Goal: Transaction & Acquisition: Book appointment/travel/reservation

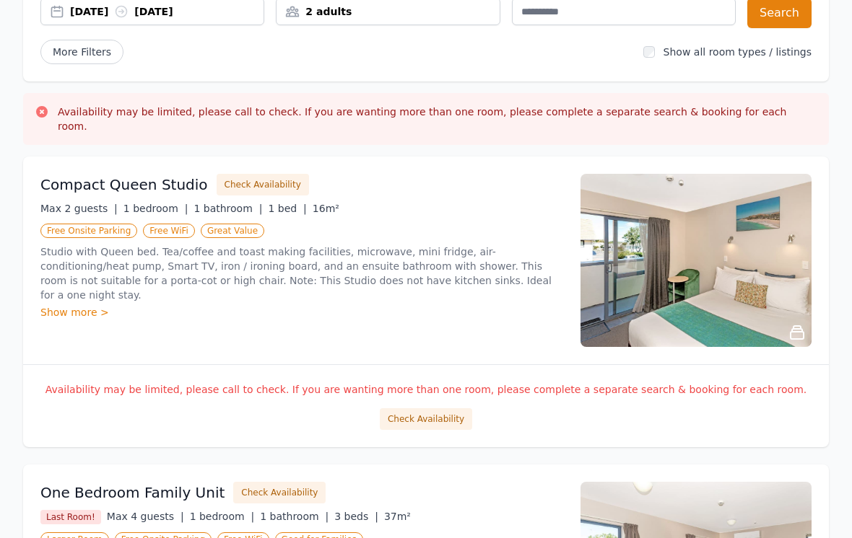
scroll to position [154, 0]
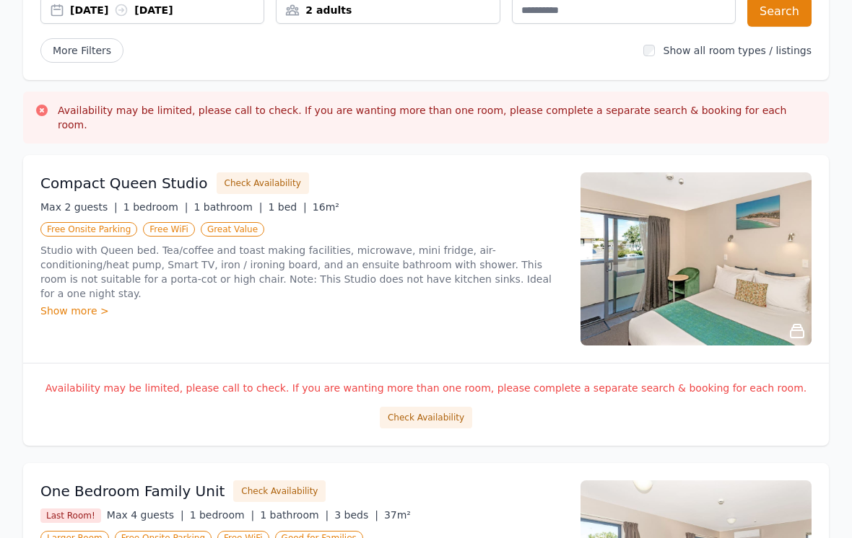
click at [120, 173] on h3 "Compact Queen Studio" at bounding box center [123, 183] width 167 height 20
click at [229, 179] on button "Check Availability" at bounding box center [262, 183] width 92 height 22
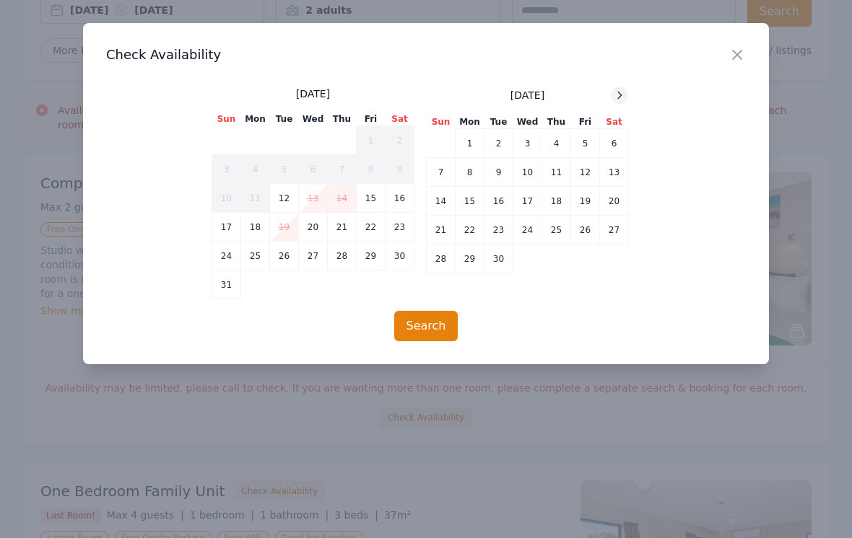
click at [616, 90] on icon at bounding box center [619, 95] width 12 height 12
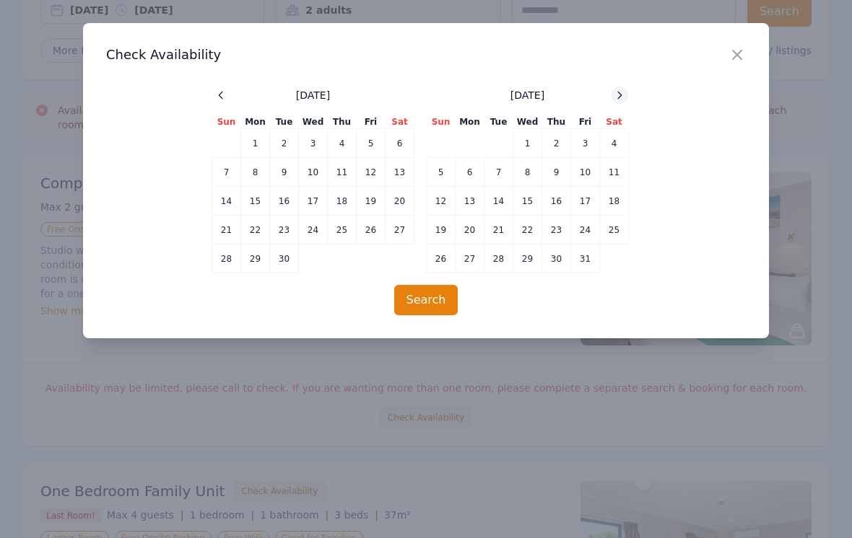
click at [612, 99] on div at bounding box center [618, 95] width 17 height 17
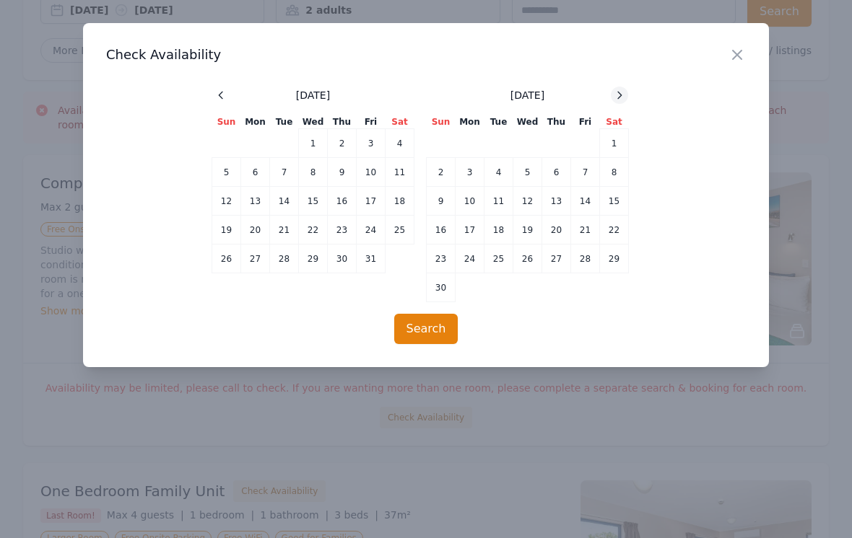
click at [611, 97] on div at bounding box center [618, 95] width 17 height 17
click at [370, 259] on td "28" at bounding box center [370, 259] width 29 height 29
click at [340, 260] on td "27" at bounding box center [342, 259] width 29 height 29
click at [471, 148] on td "1" at bounding box center [469, 143] width 29 height 29
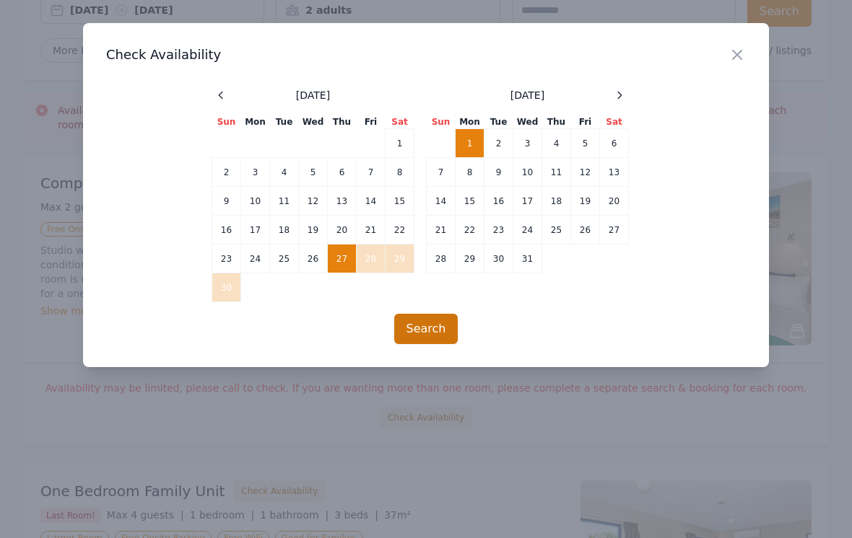
click at [425, 328] on button "Search" at bounding box center [426, 329] width 64 height 30
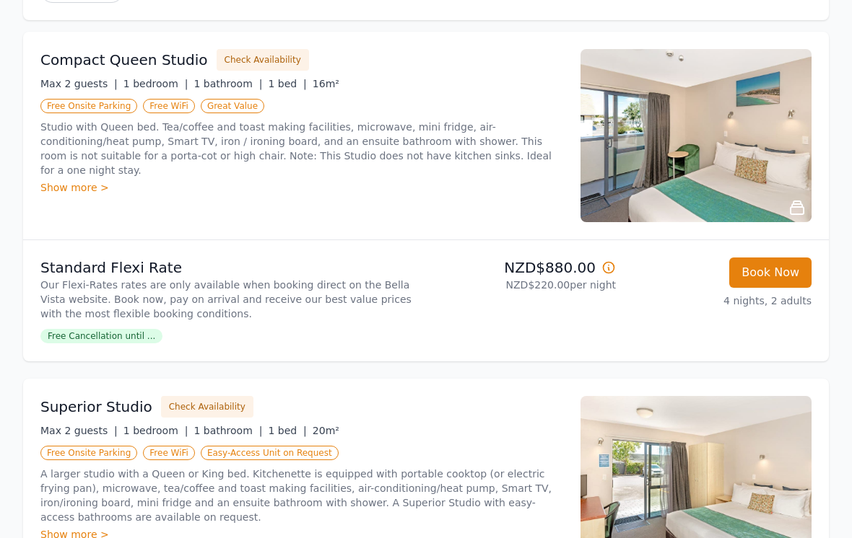
scroll to position [194, 0]
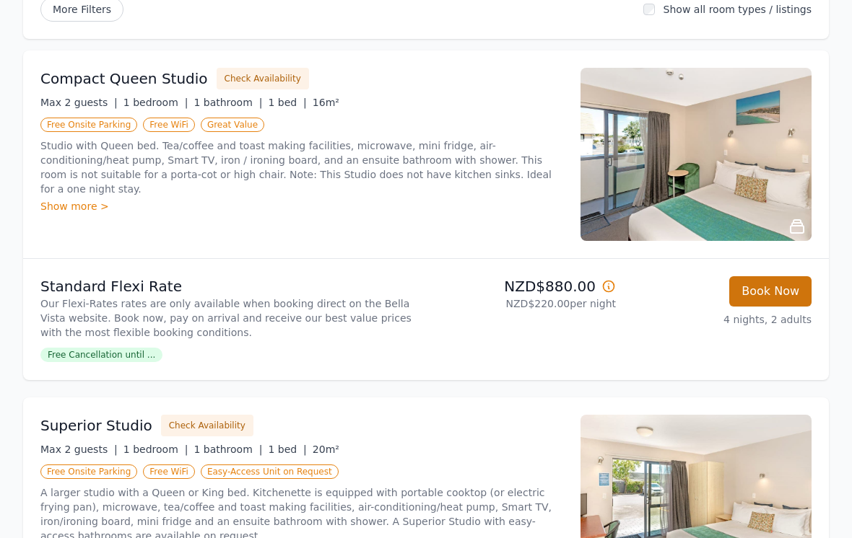
click at [761, 301] on button "Book Now" at bounding box center [770, 292] width 82 height 30
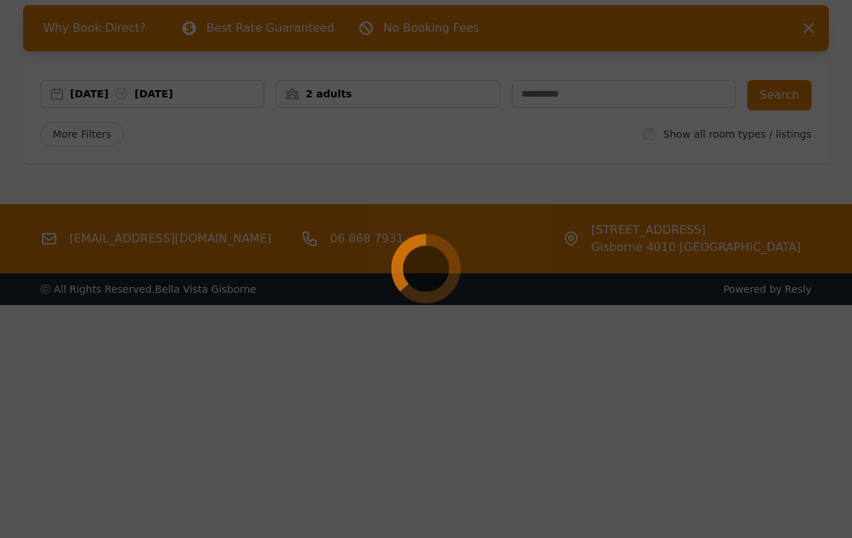
scroll to position [69, 0]
select select "**"
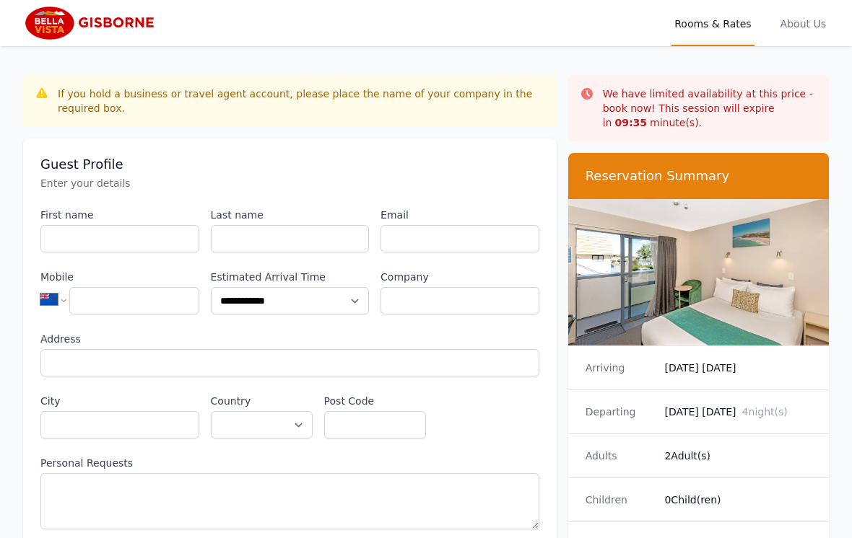
scroll to position [92, 0]
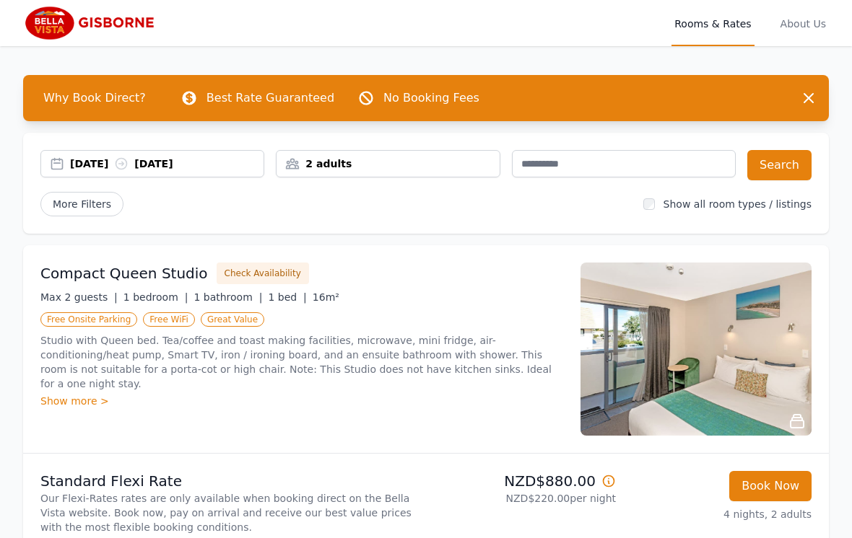
click at [100, 166] on div "[DATE] [DATE]" at bounding box center [166, 164] width 193 height 14
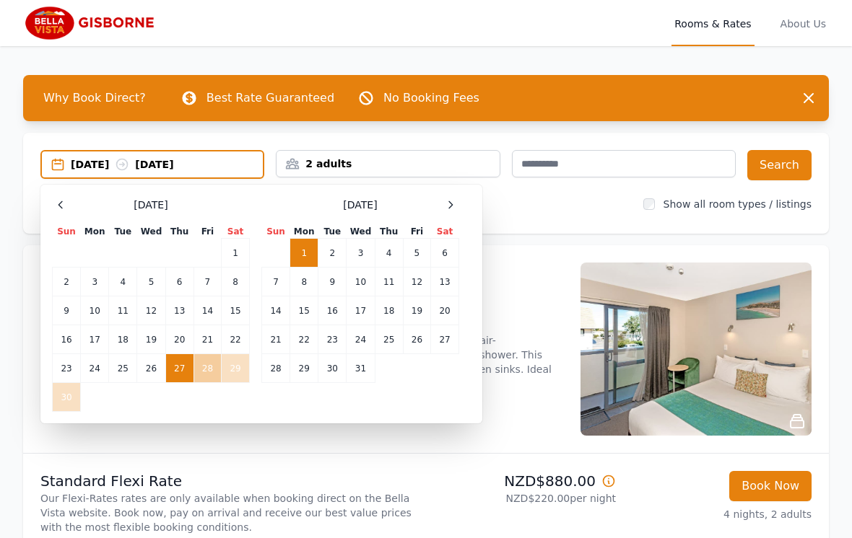
click at [211, 369] on td "28" at bounding box center [206, 368] width 27 height 29
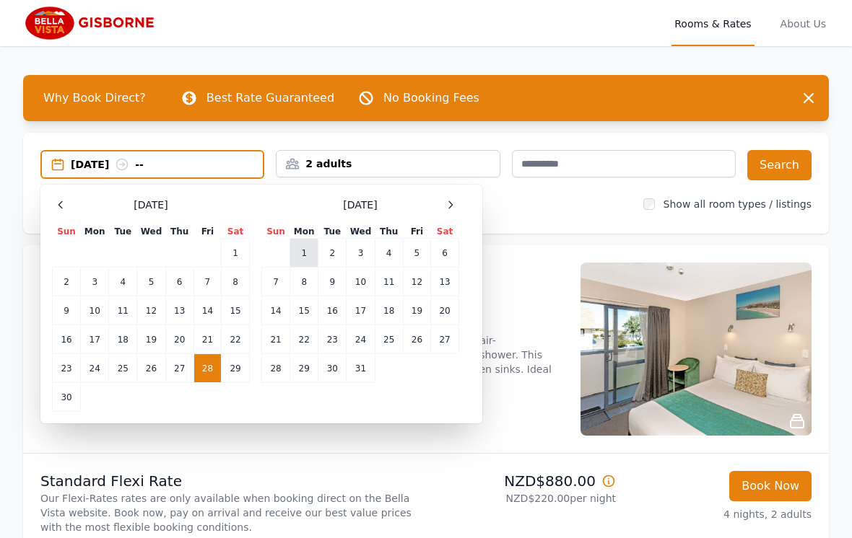
click at [305, 253] on td "1" at bounding box center [304, 253] width 28 height 29
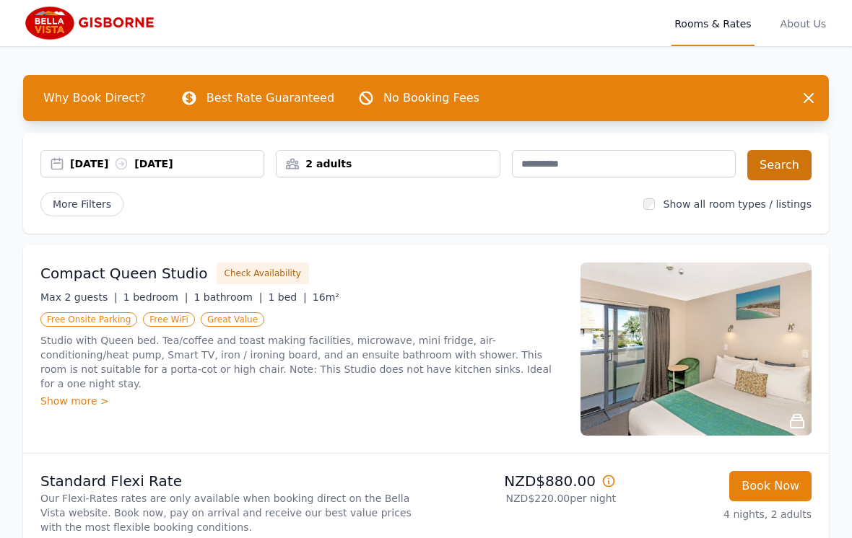
click at [781, 174] on button "Search" at bounding box center [779, 165] width 64 height 30
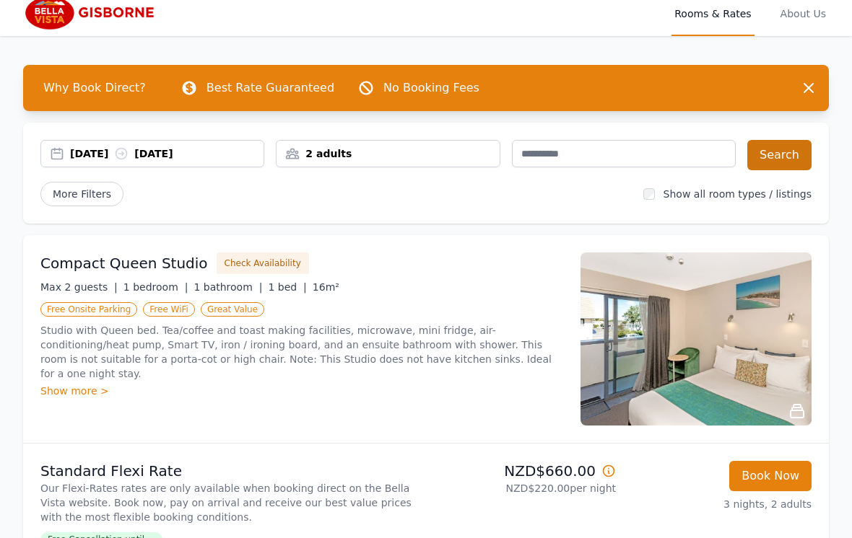
scroll to position [18, 0]
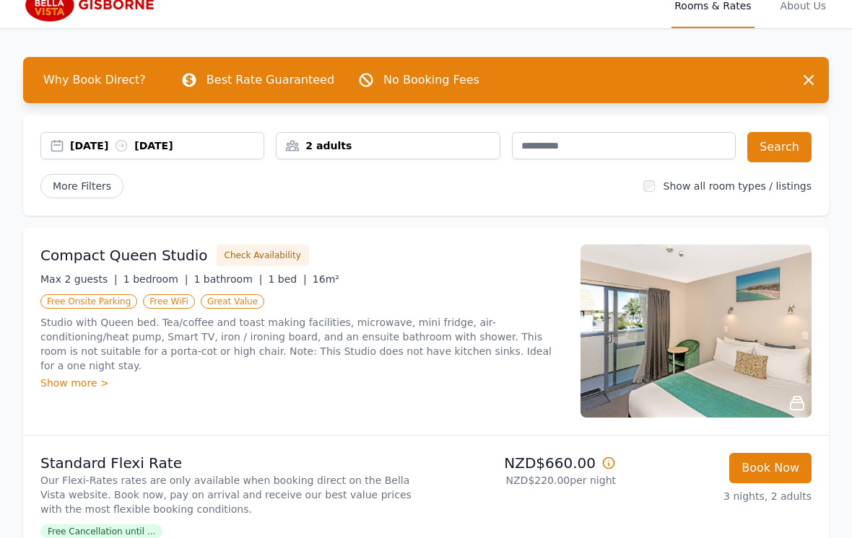
click at [105, 149] on div "[DATE] [DATE]" at bounding box center [166, 146] width 193 height 14
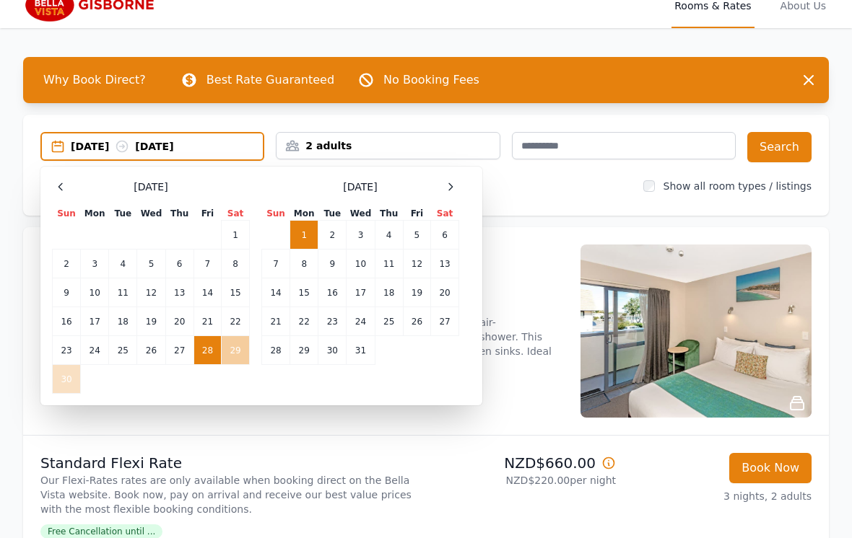
click at [234, 352] on td "29" at bounding box center [236, 350] width 28 height 29
click at [306, 237] on td "1" at bounding box center [304, 235] width 28 height 29
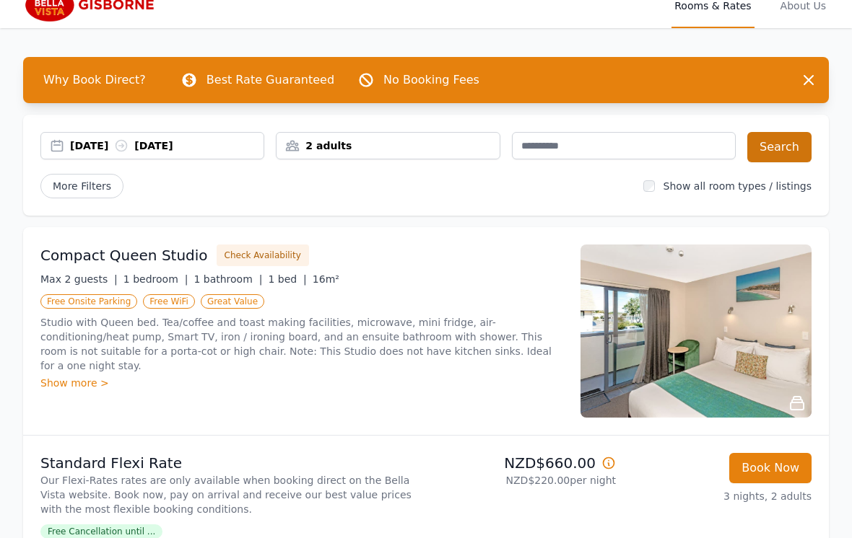
click at [784, 144] on button "Search" at bounding box center [779, 147] width 64 height 30
click at [774, 472] on button "Book Now" at bounding box center [770, 468] width 82 height 30
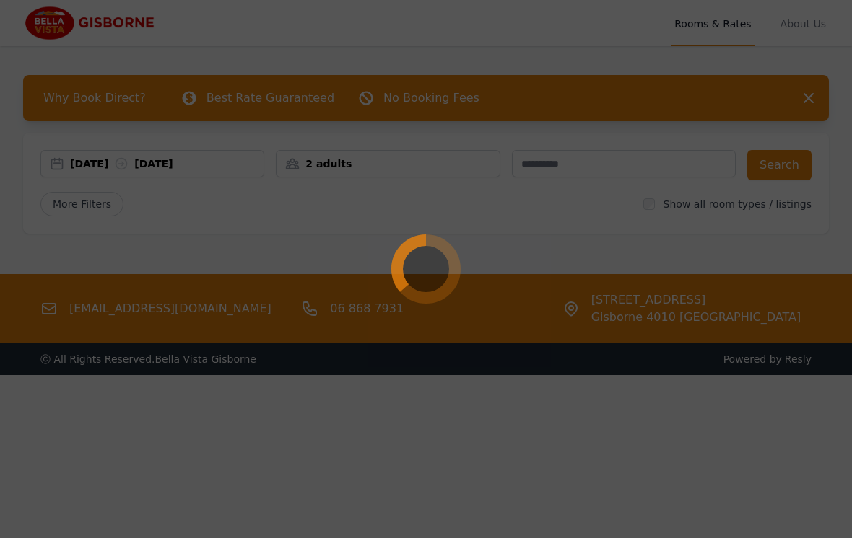
select select "**"
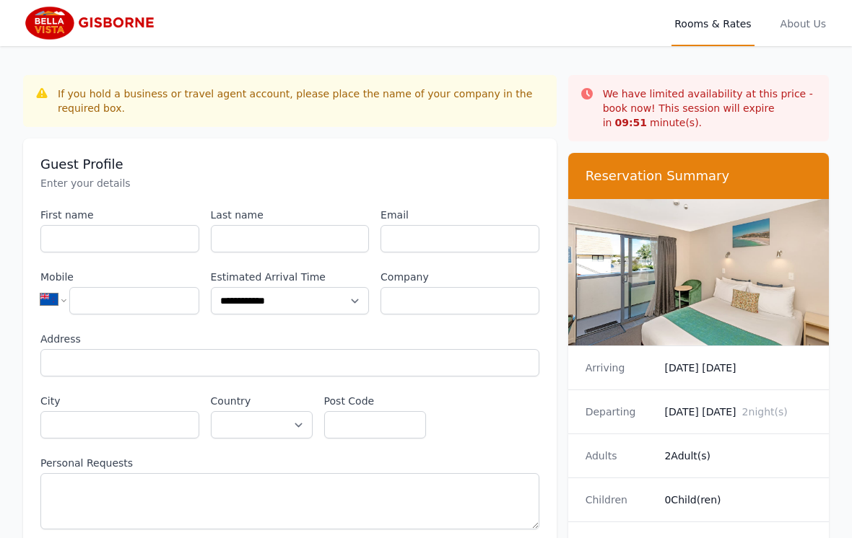
click at [733, 285] on img at bounding box center [698, 272] width 261 height 146
click at [694, 374] on dd "[DATE] [DATE]" at bounding box center [737, 368] width 147 height 14
click at [706, 371] on dd "[DATE] [DATE]" at bounding box center [737, 368] width 147 height 14
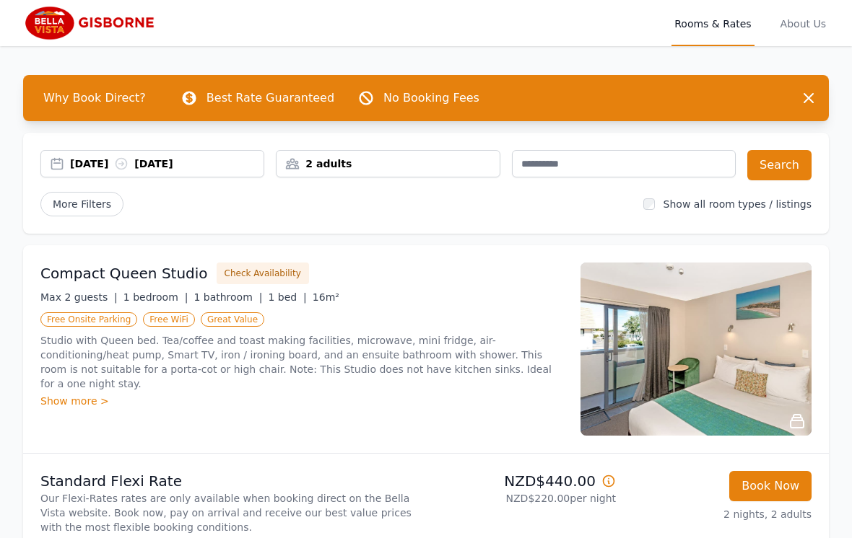
click at [93, 163] on div "29 Nov 2025 01 Dec 2025" at bounding box center [166, 164] width 193 height 14
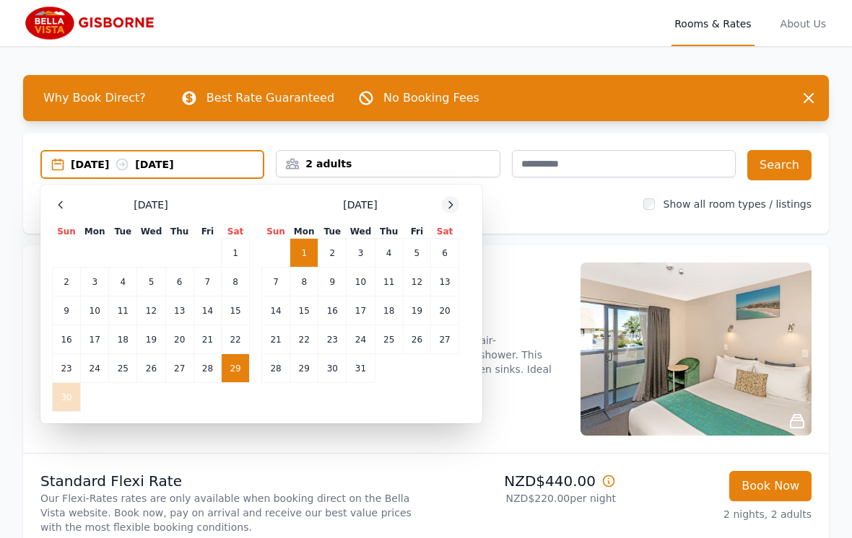
click at [444, 209] on div at bounding box center [450, 204] width 17 height 17
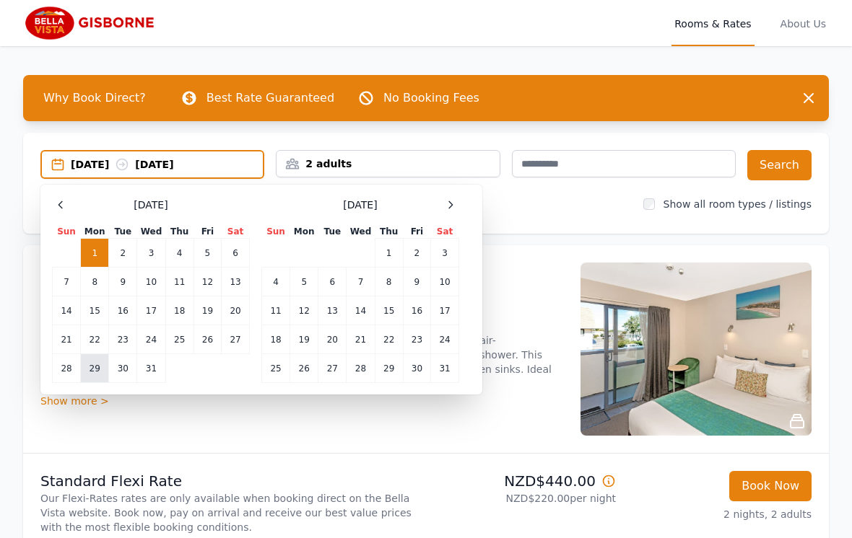
click at [89, 374] on td "29" at bounding box center [95, 368] width 28 height 29
click at [382, 252] on td "1" at bounding box center [389, 253] width 28 height 29
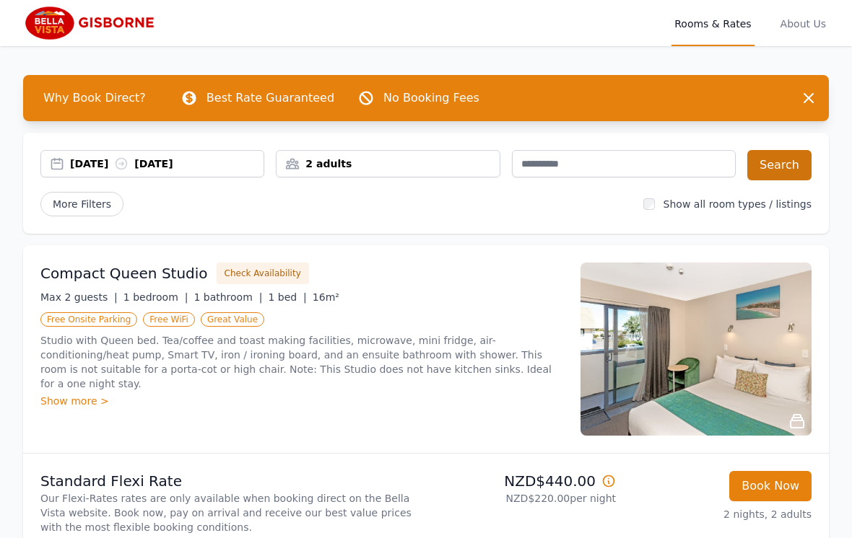
click at [781, 171] on button "Search" at bounding box center [779, 165] width 64 height 30
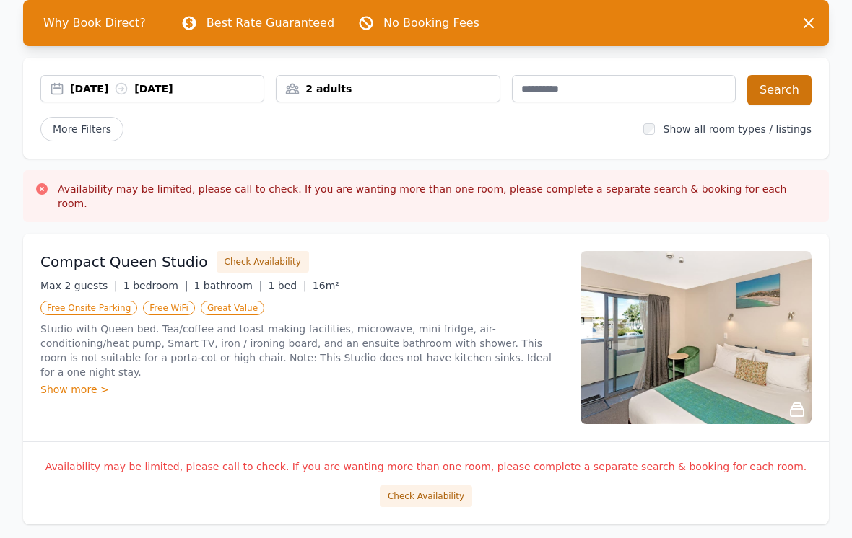
scroll to position [87, 0]
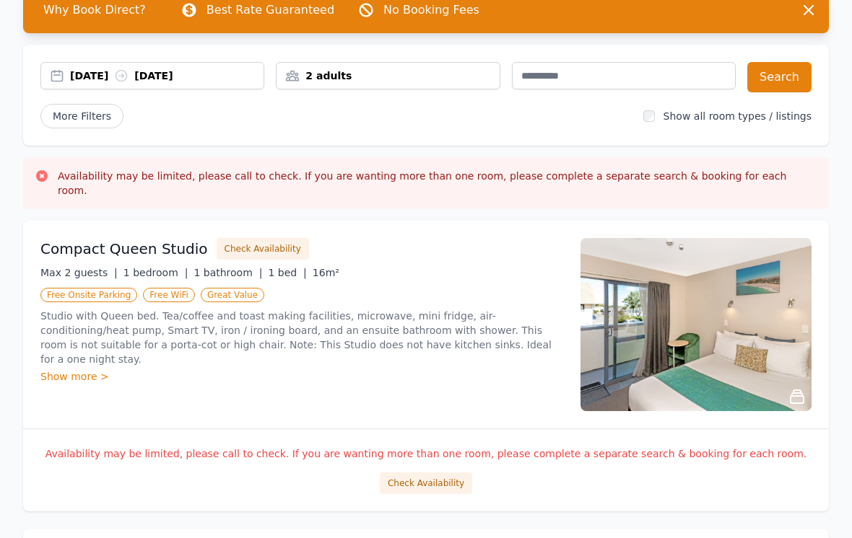
click at [367, 266] on div "Max 2 guests | 1 bedroom | 1 bathroom | 1 bed | 16m²" at bounding box center [301, 273] width 522 height 14
click at [260, 239] on button "Check Availability" at bounding box center [262, 250] width 92 height 22
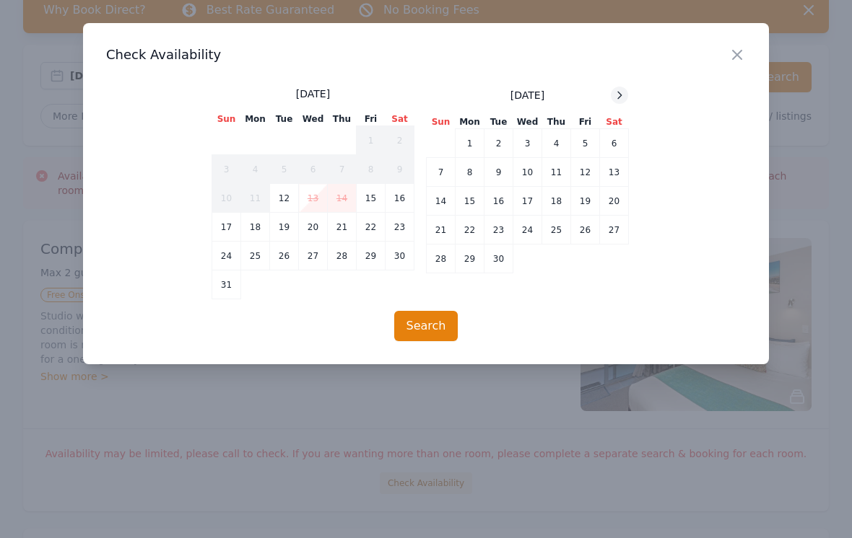
click at [616, 87] on div at bounding box center [618, 95] width 17 height 17
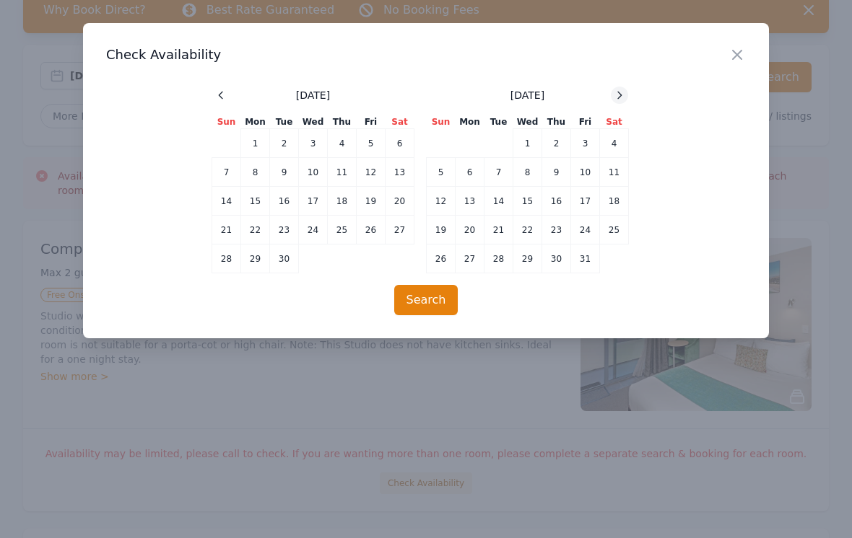
click at [616, 93] on icon at bounding box center [619, 95] width 12 height 12
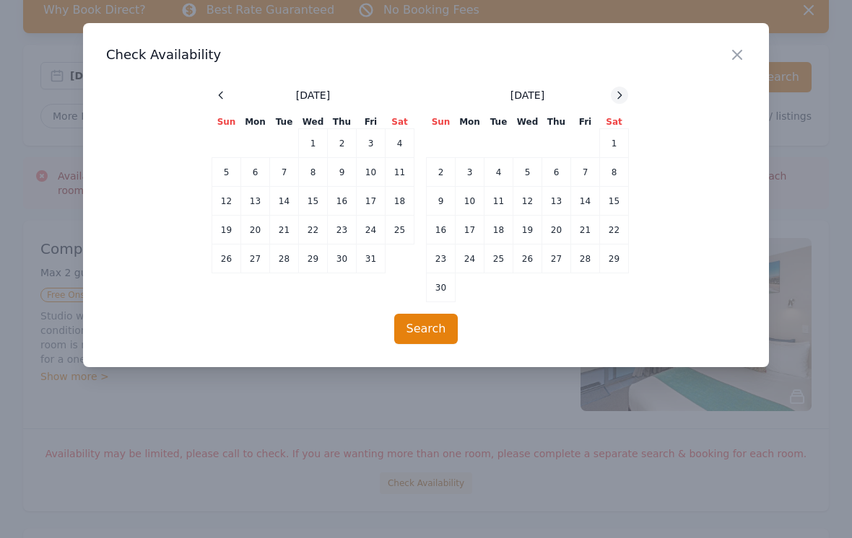
click at [613, 92] on icon at bounding box center [619, 95] width 12 height 12
click at [623, 87] on div at bounding box center [618, 95] width 17 height 17
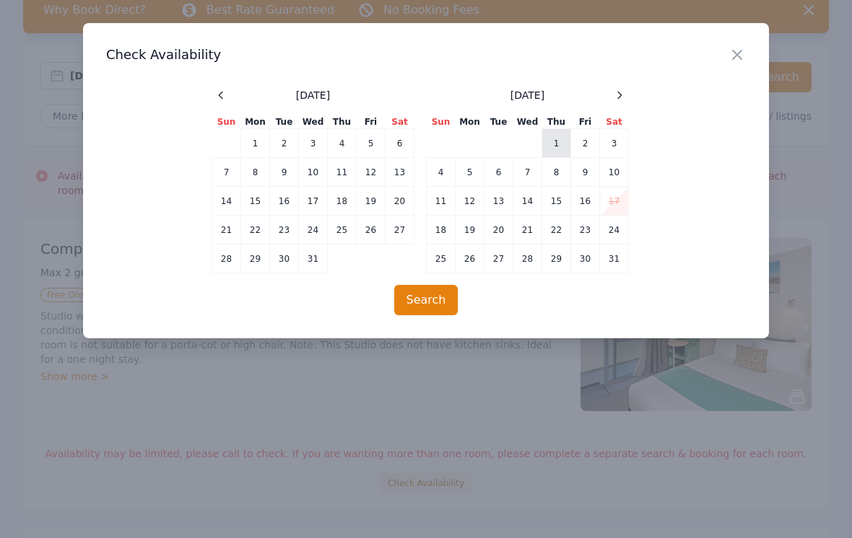
click at [566, 141] on td "1" at bounding box center [556, 143] width 29 height 29
click at [255, 255] on td "29" at bounding box center [255, 259] width 29 height 29
click at [414, 300] on button "Search" at bounding box center [426, 300] width 64 height 30
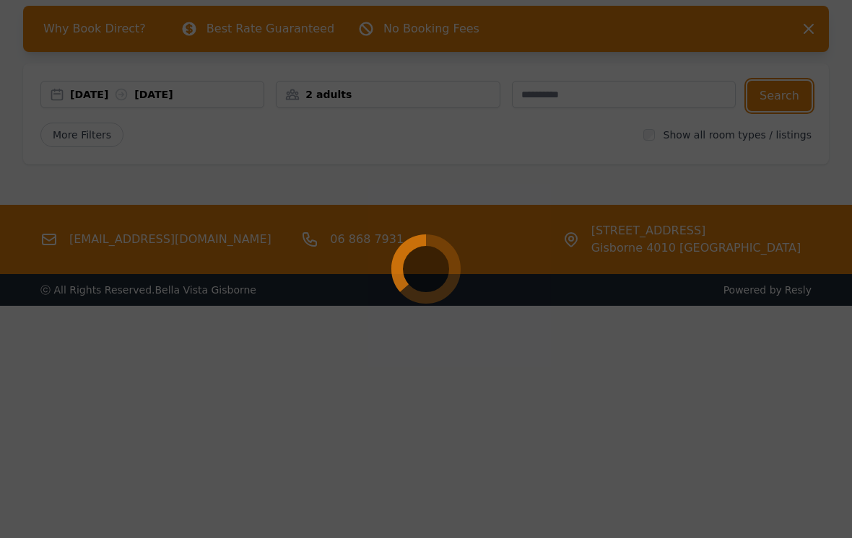
scroll to position [0, 0]
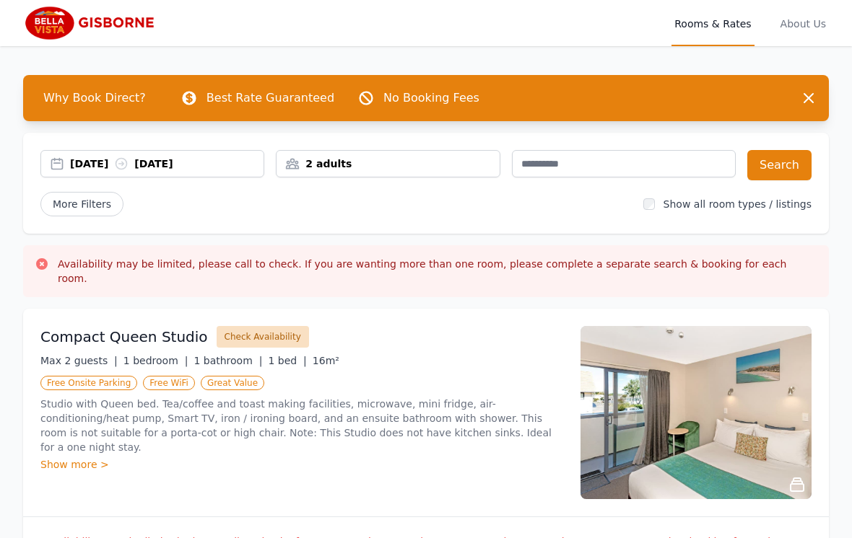
click at [258, 331] on button "Check Availability" at bounding box center [262, 337] width 92 height 22
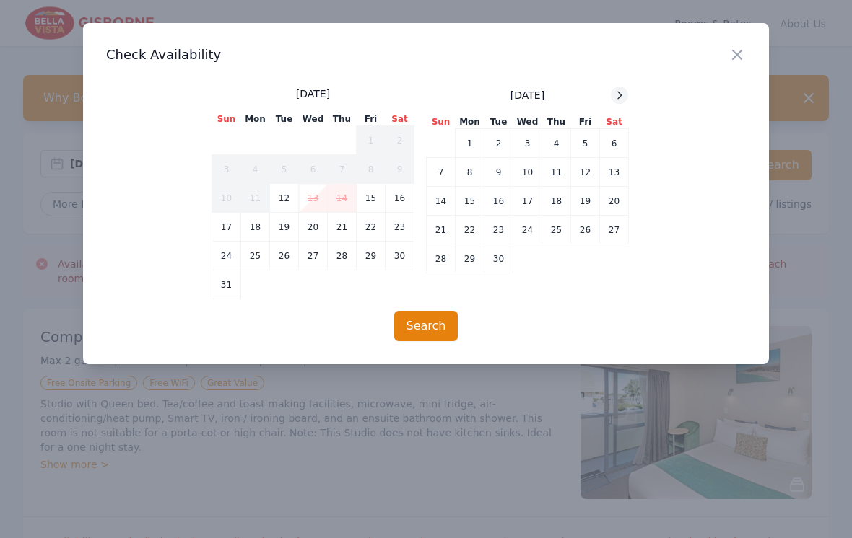
click at [613, 93] on icon at bounding box center [619, 95] width 12 height 12
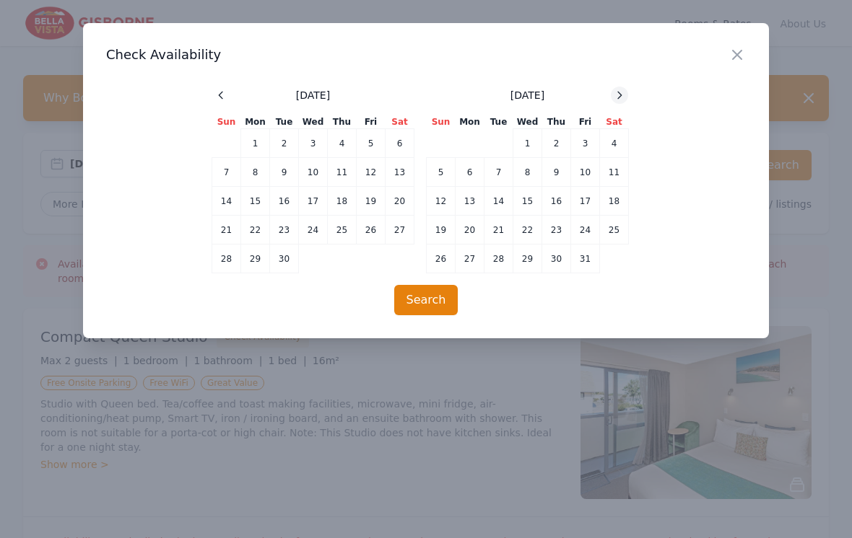
click at [612, 93] on div at bounding box center [618, 95] width 17 height 17
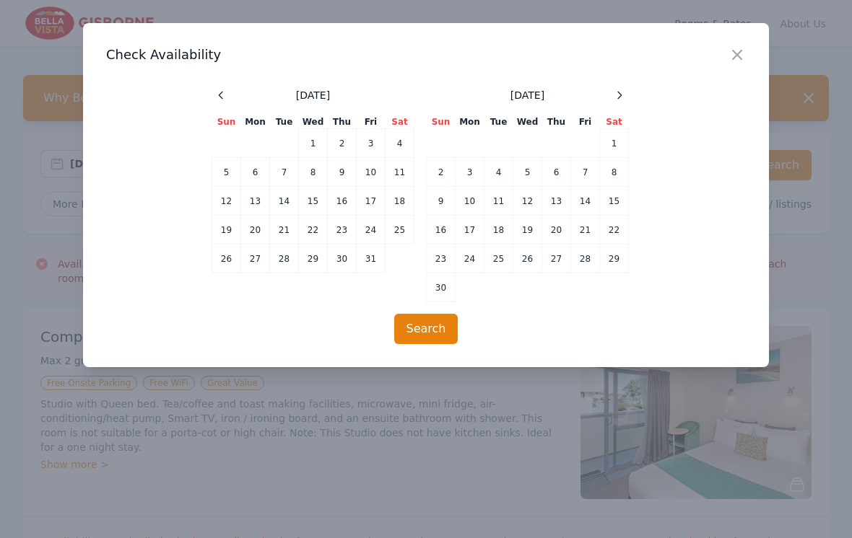
click at [607, 98] on div "[DATE]" at bounding box center [527, 95] width 202 height 17
click at [600, 97] on div "[DATE]" at bounding box center [527, 95] width 202 height 17
click at [626, 89] on div at bounding box center [618, 95] width 17 height 17
click at [610, 91] on span at bounding box center [618, 95] width 17 height 17
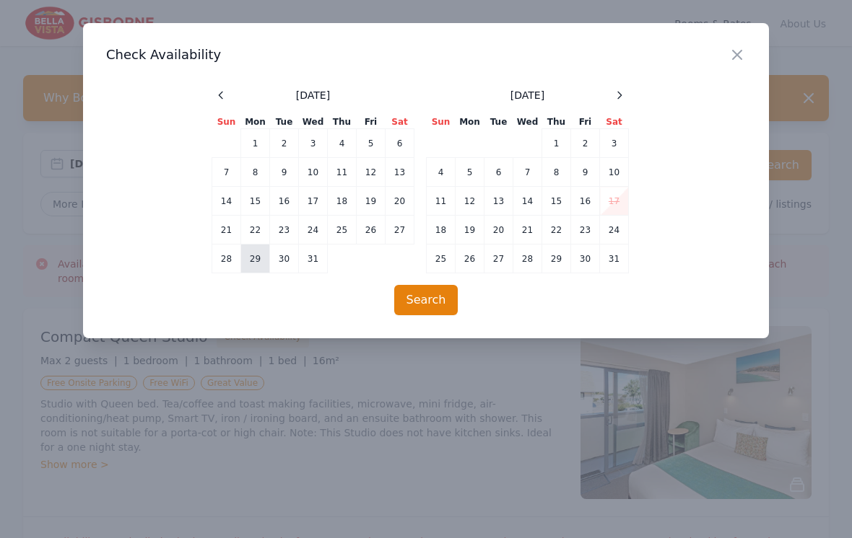
click at [261, 263] on td "29" at bounding box center [255, 259] width 29 height 29
click at [438, 302] on button "Search" at bounding box center [426, 300] width 64 height 30
